Goal: Check status: Check status

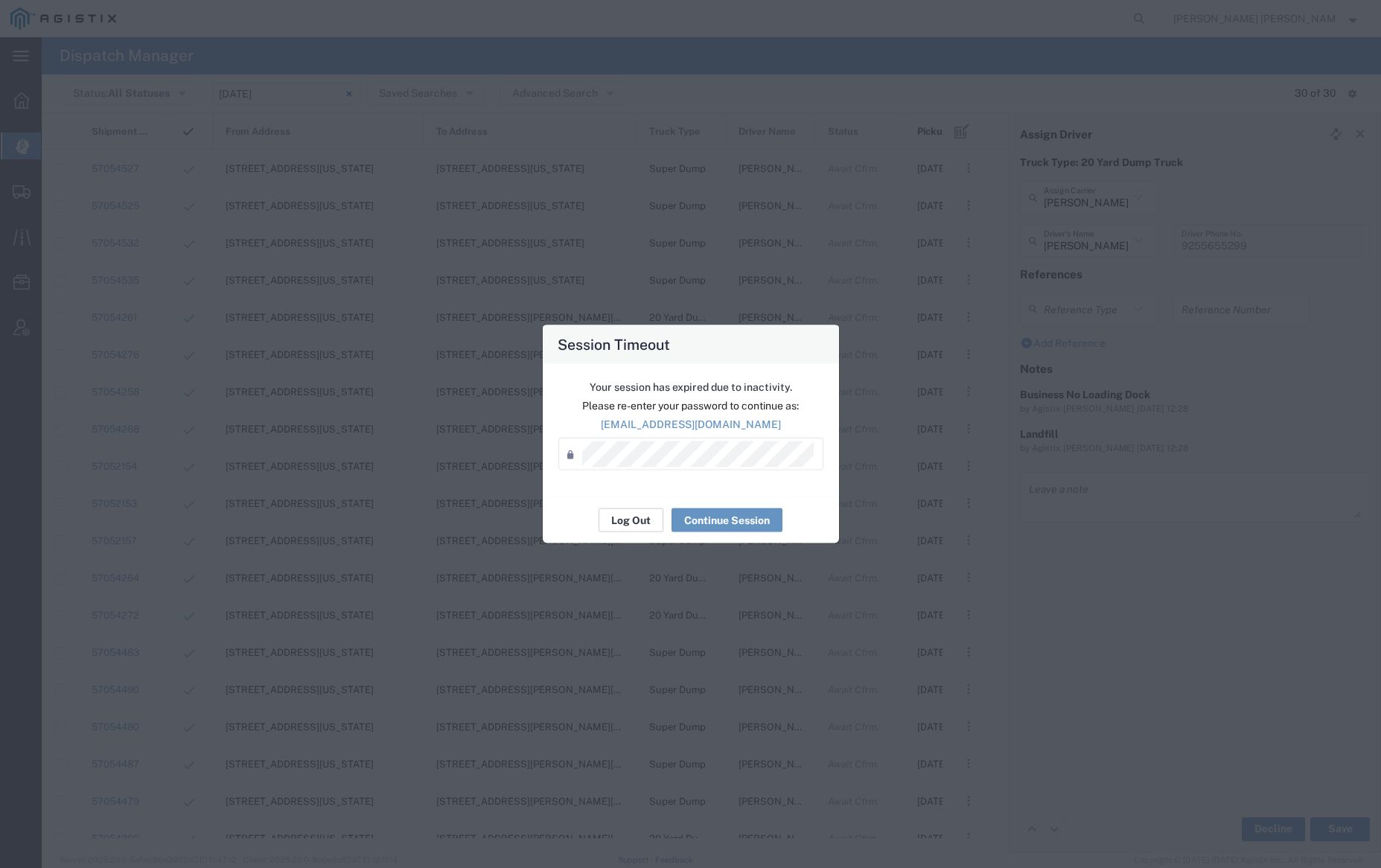
click at [635, 524] on button "Log Out" at bounding box center [631, 520] width 65 height 24
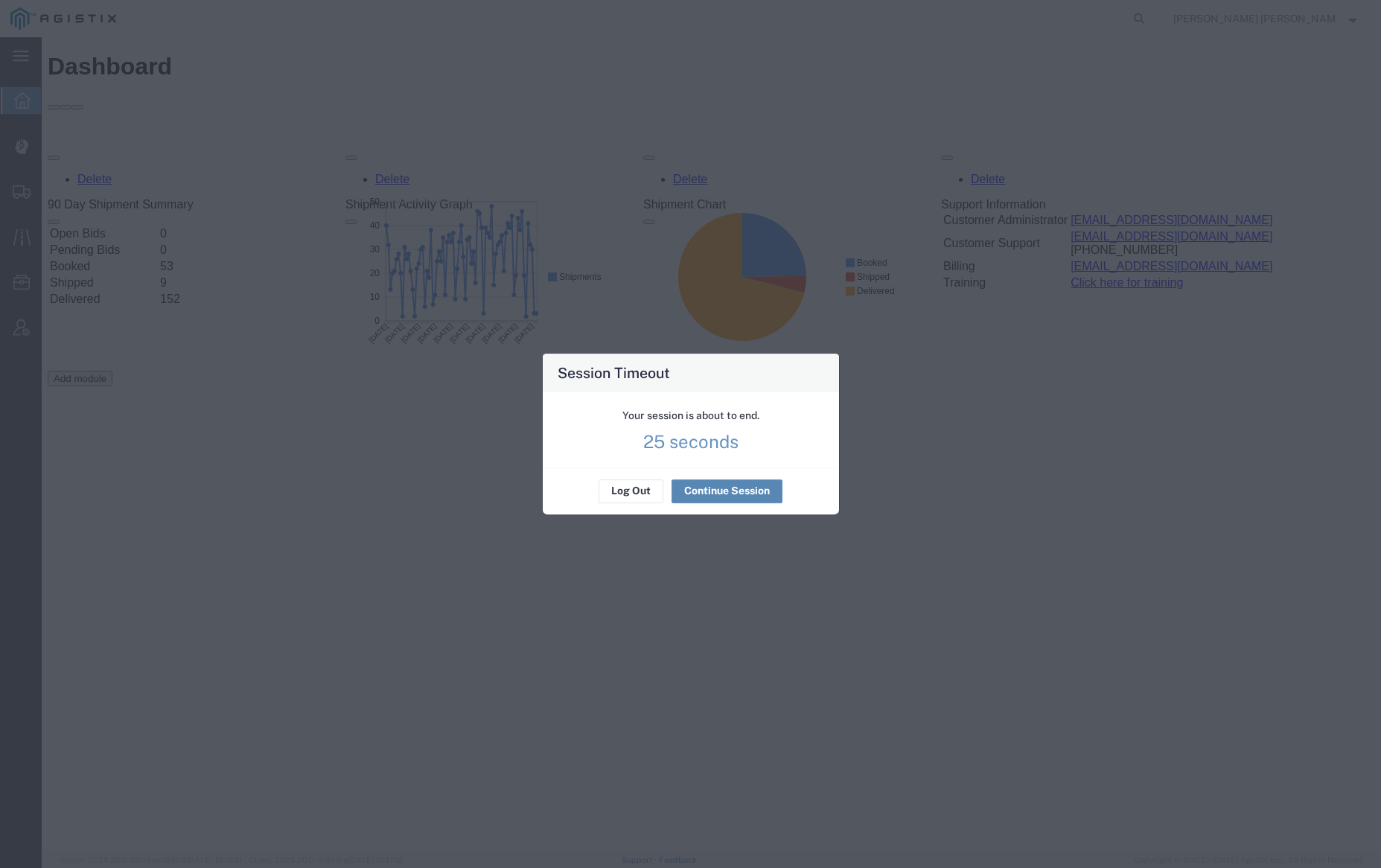
drag, startPoint x: 712, startPoint y: 483, endPoint x: 726, endPoint y: 481, distance: 14.1
click at [714, 483] on button "Continue Session" at bounding box center [726, 492] width 111 height 24
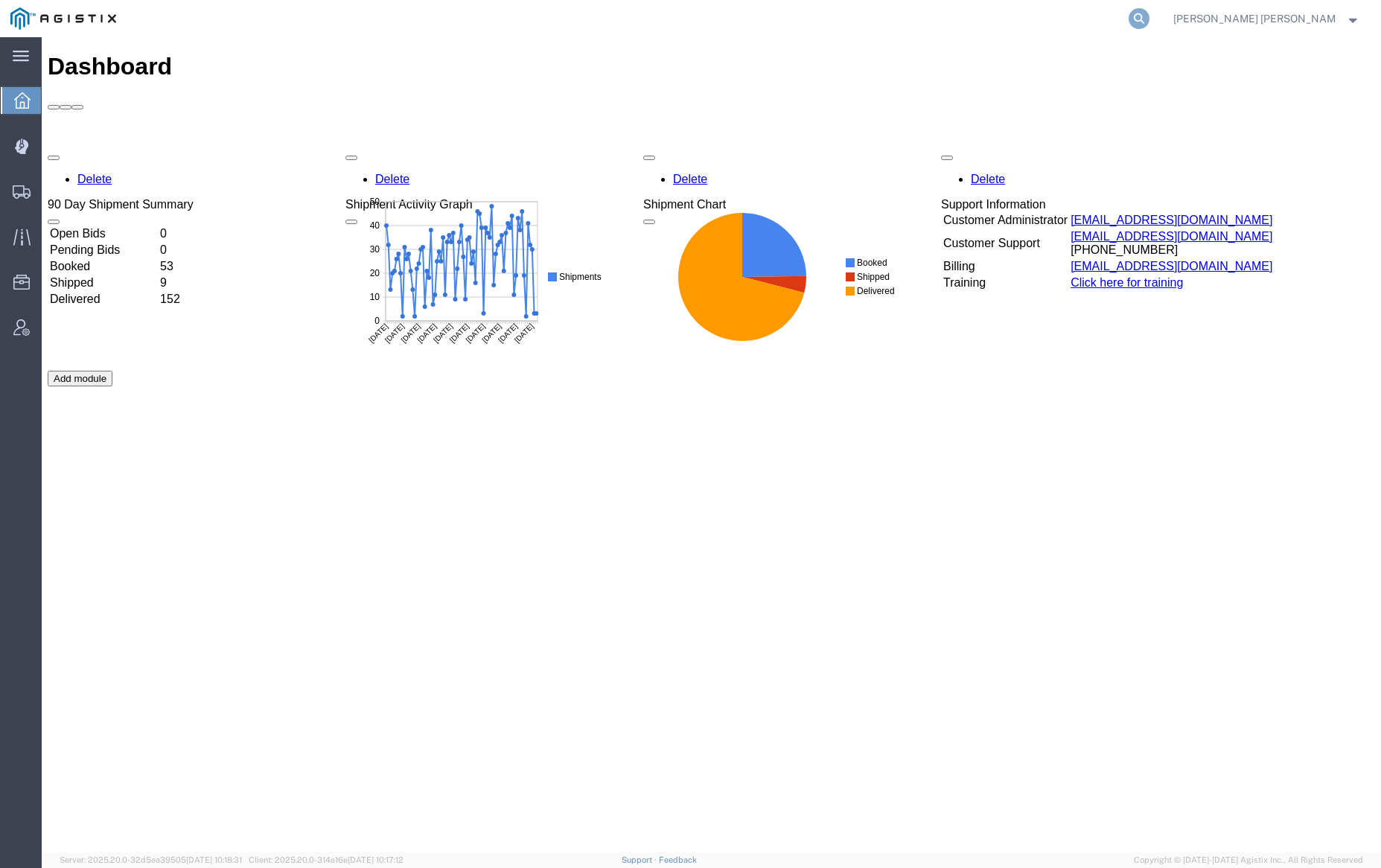
click at [1149, 16] on icon at bounding box center [1139, 18] width 21 height 21
click at [893, 20] on input "search" at bounding box center [902, 18] width 452 height 36
paste input "56781724"
click at [1149, 18] on icon at bounding box center [1139, 18] width 21 height 21
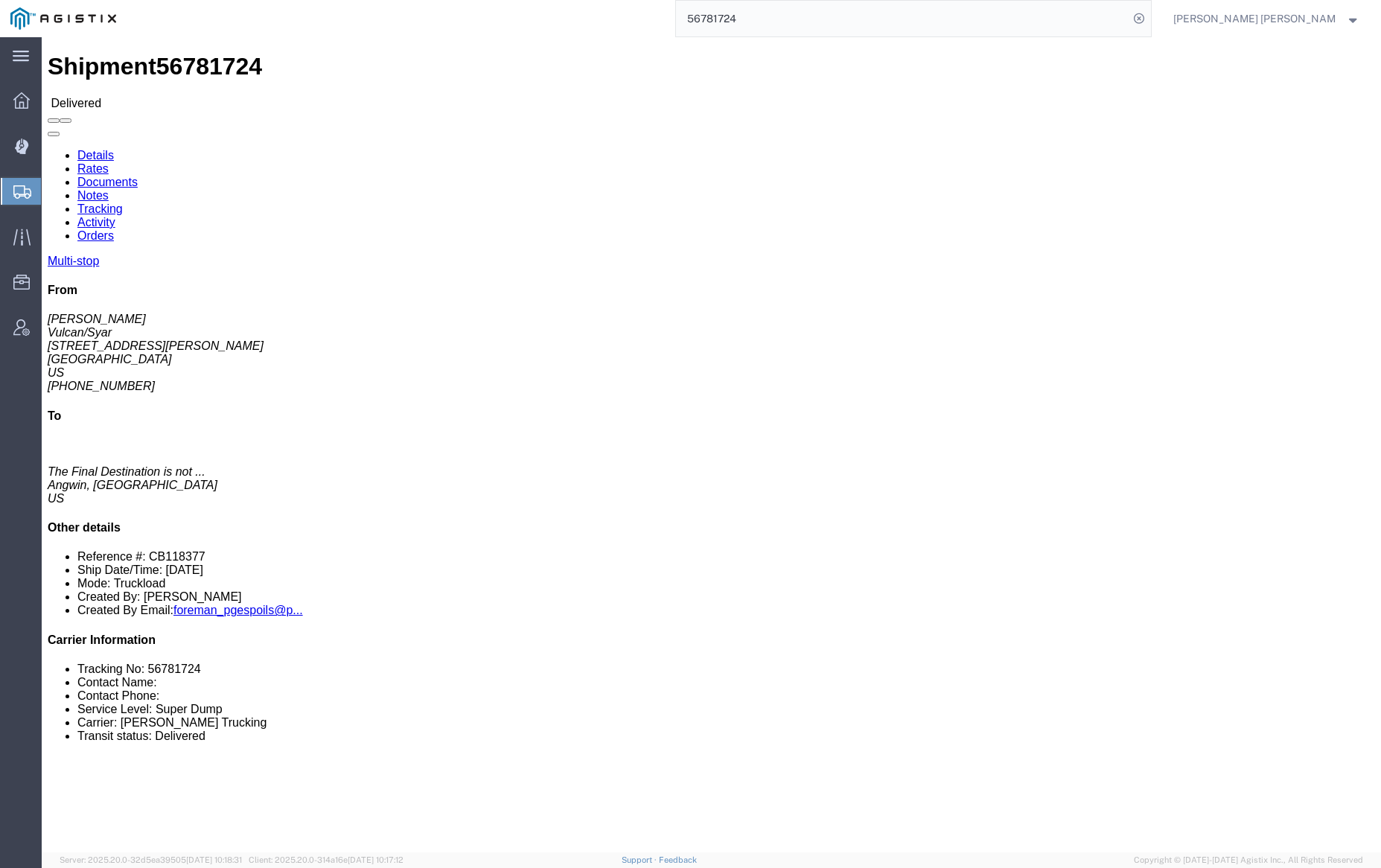
click div
click link "Documents"
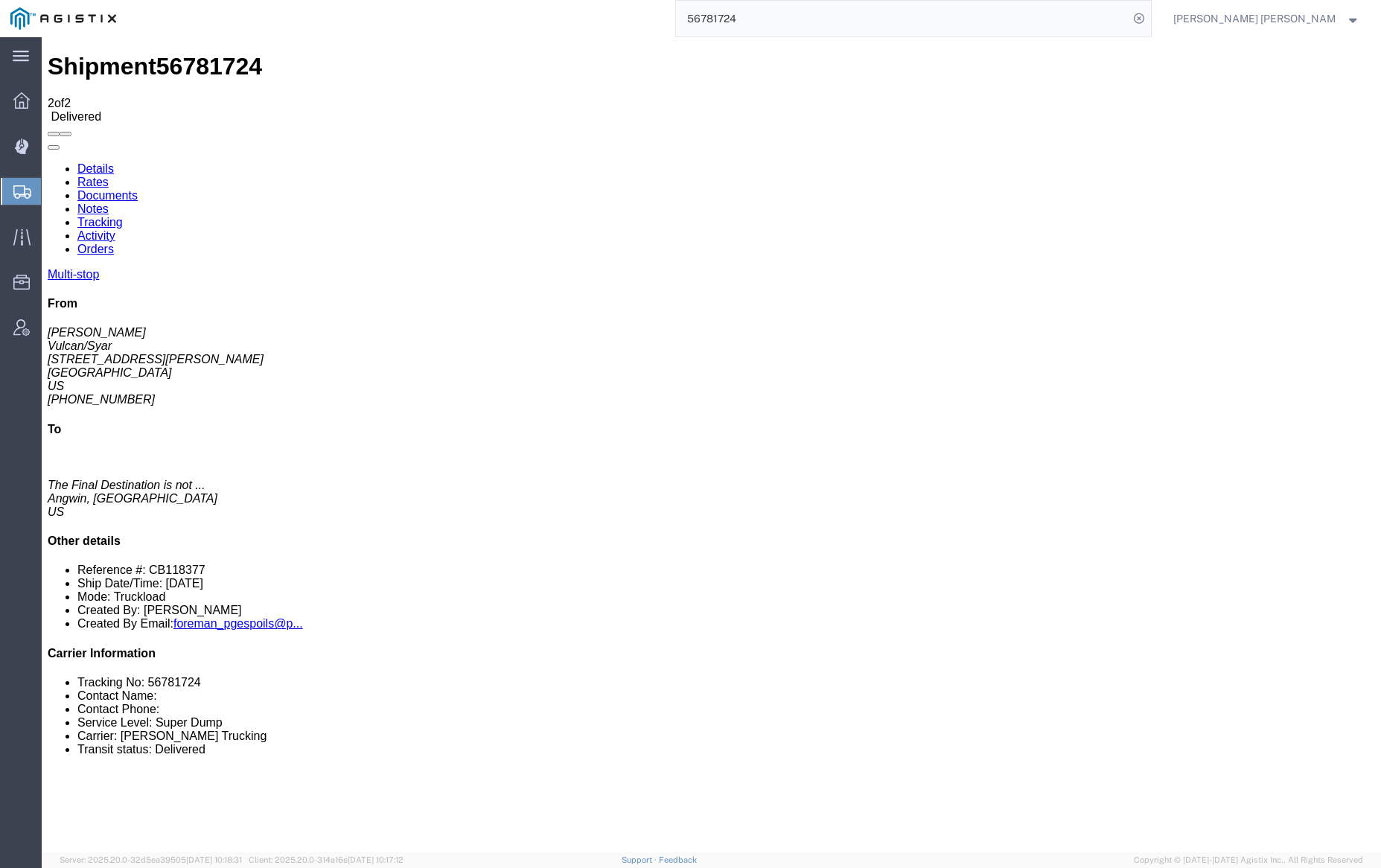
click at [777, 22] on input "56781724" at bounding box center [902, 18] width 452 height 36
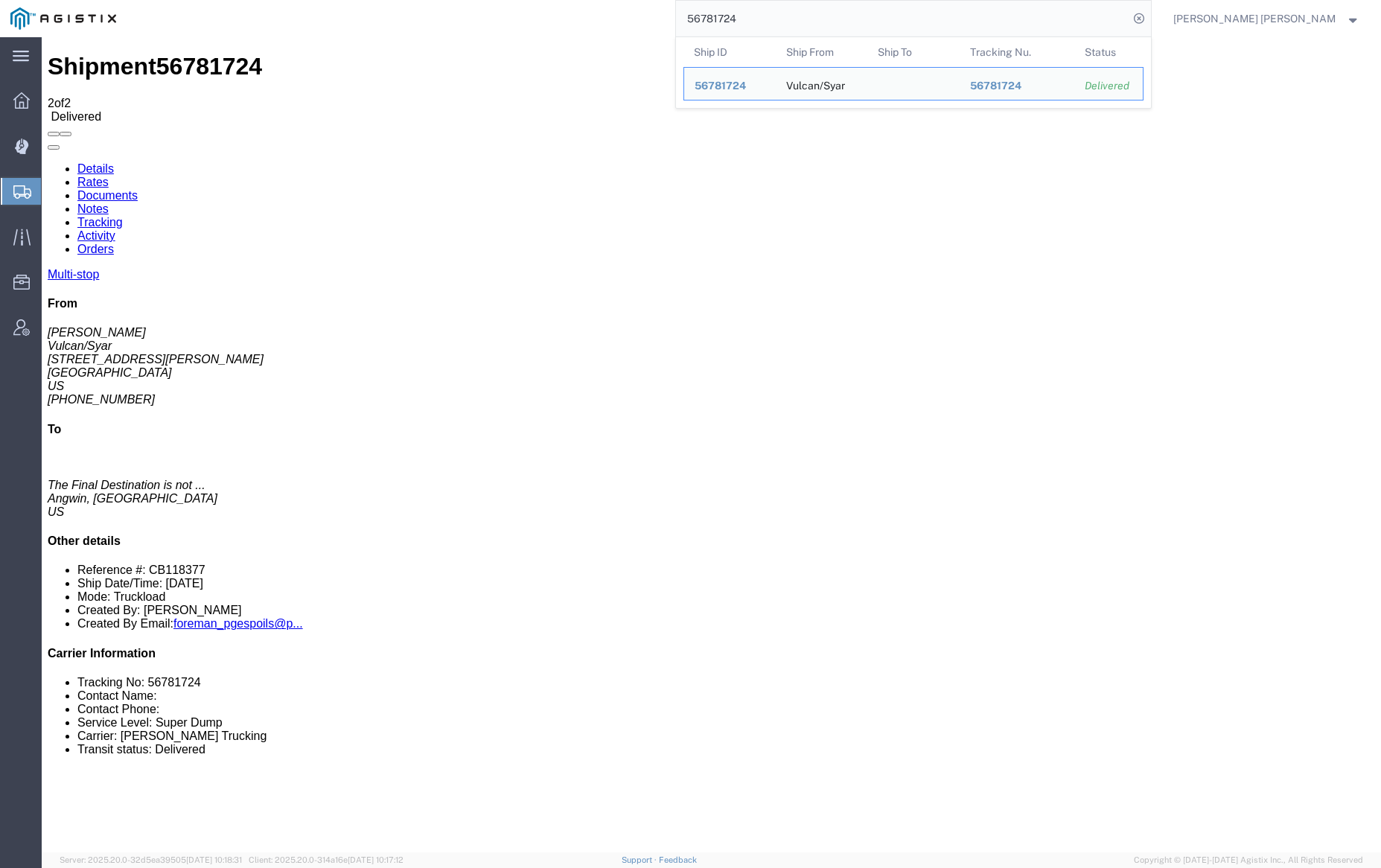
click at [777, 22] on input "56781724" at bounding box center [902, 18] width 452 height 36
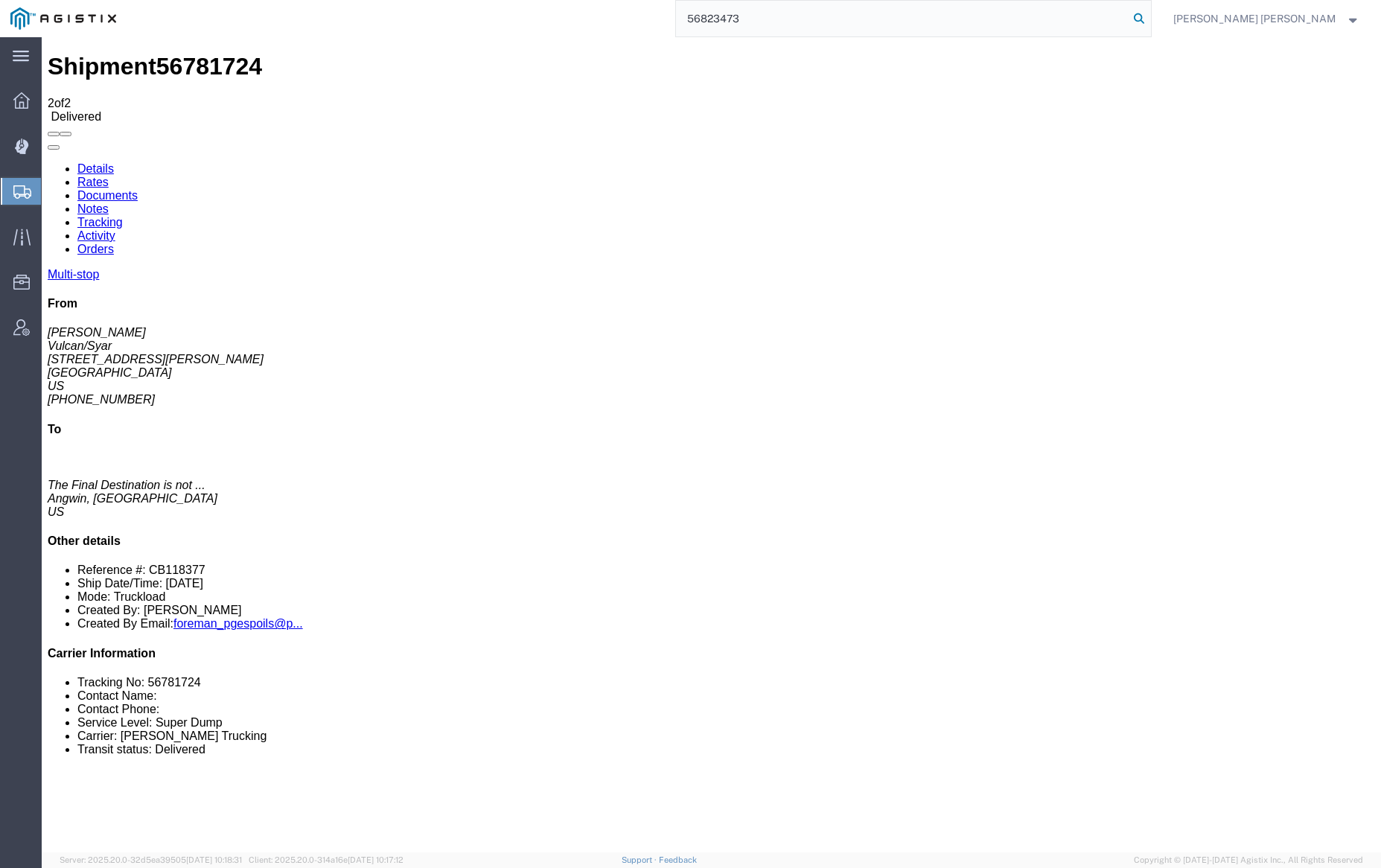
type input "56823473"
click at [1149, 13] on icon at bounding box center [1139, 18] width 21 height 21
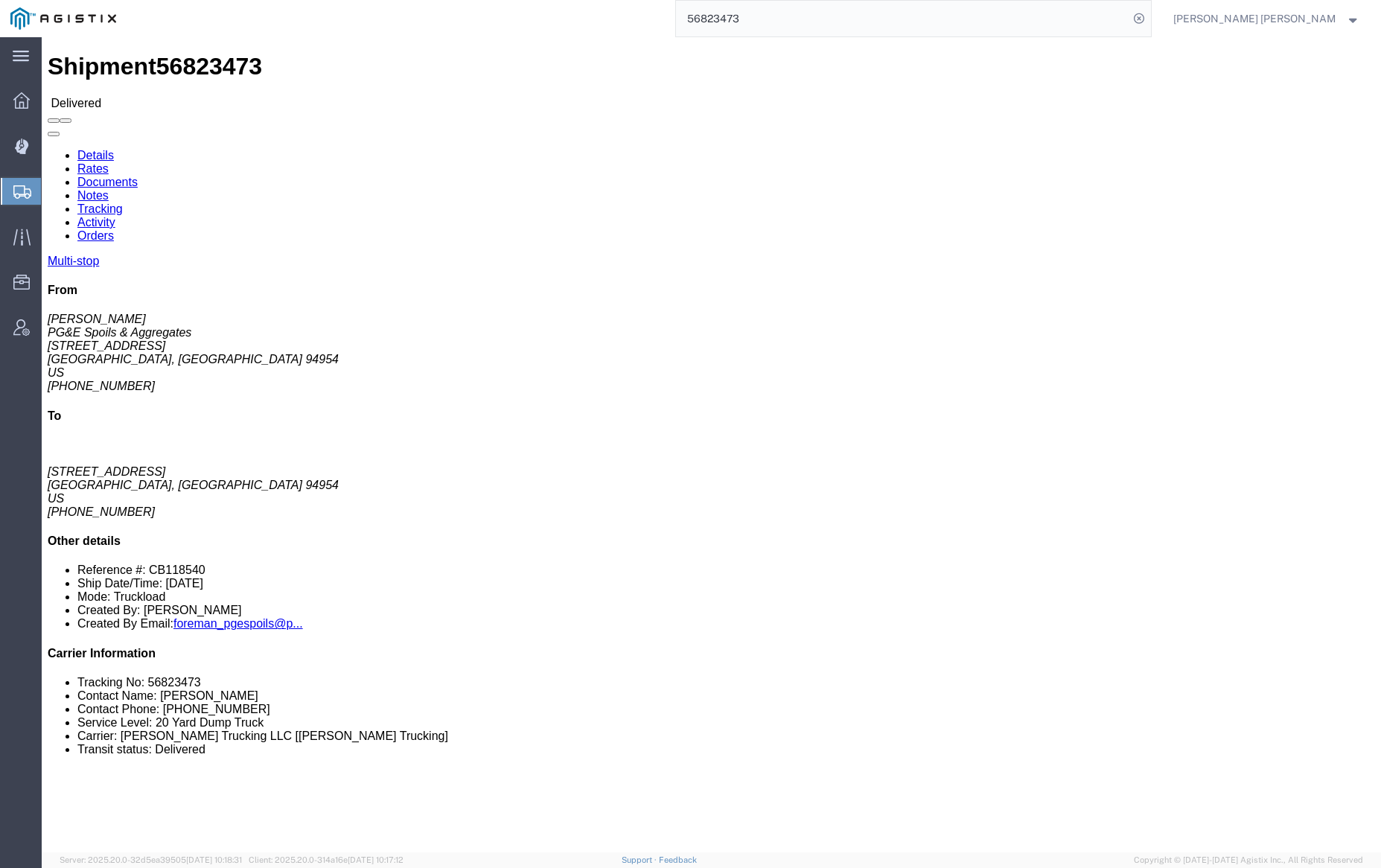
click link "Documents"
